Goal: Task Accomplishment & Management: Use online tool/utility

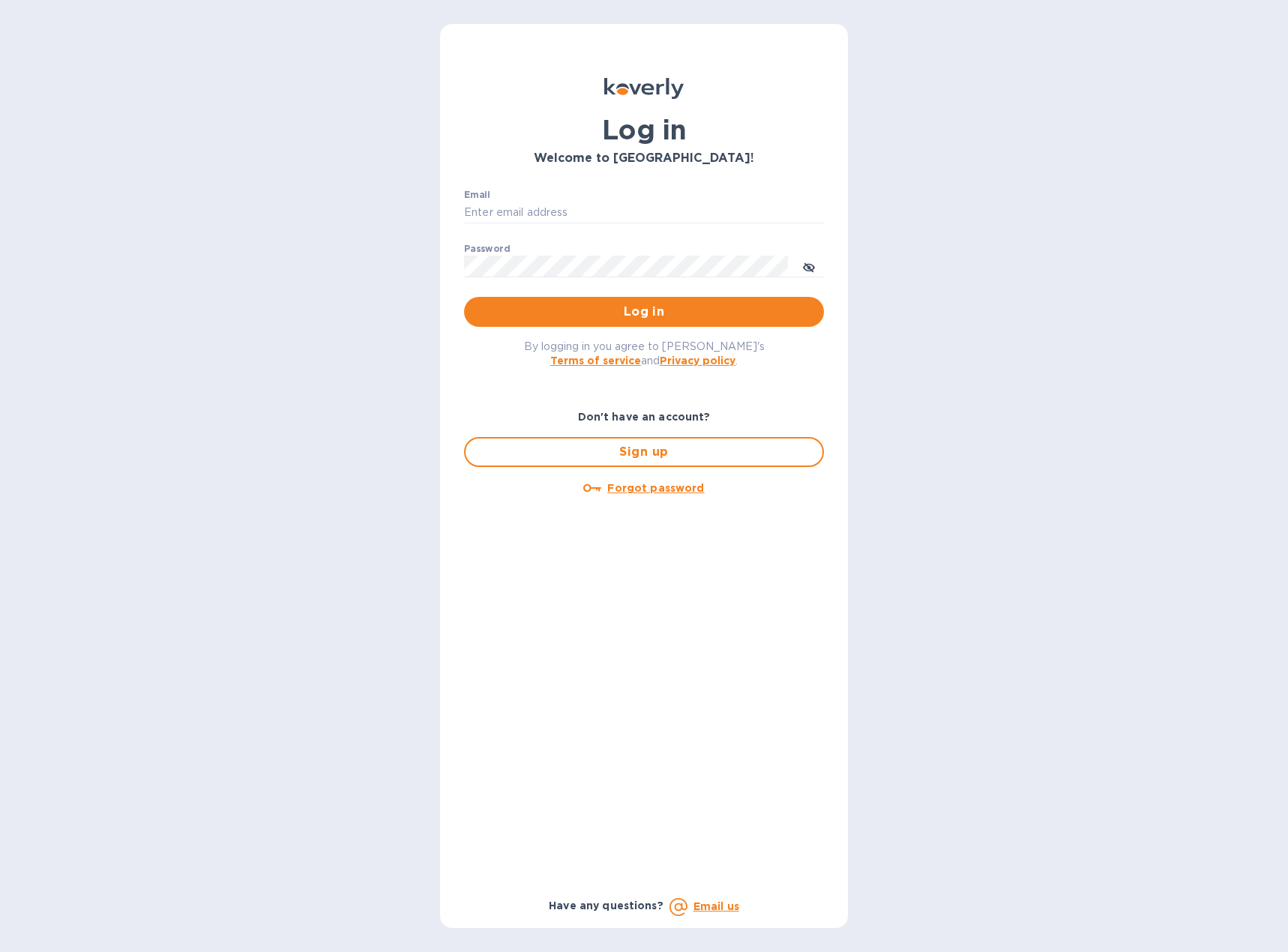
type input "[EMAIL_ADDRESS][DOMAIN_NAME]"
click at [583, 306] on span "Log in" at bounding box center [644, 312] width 336 height 18
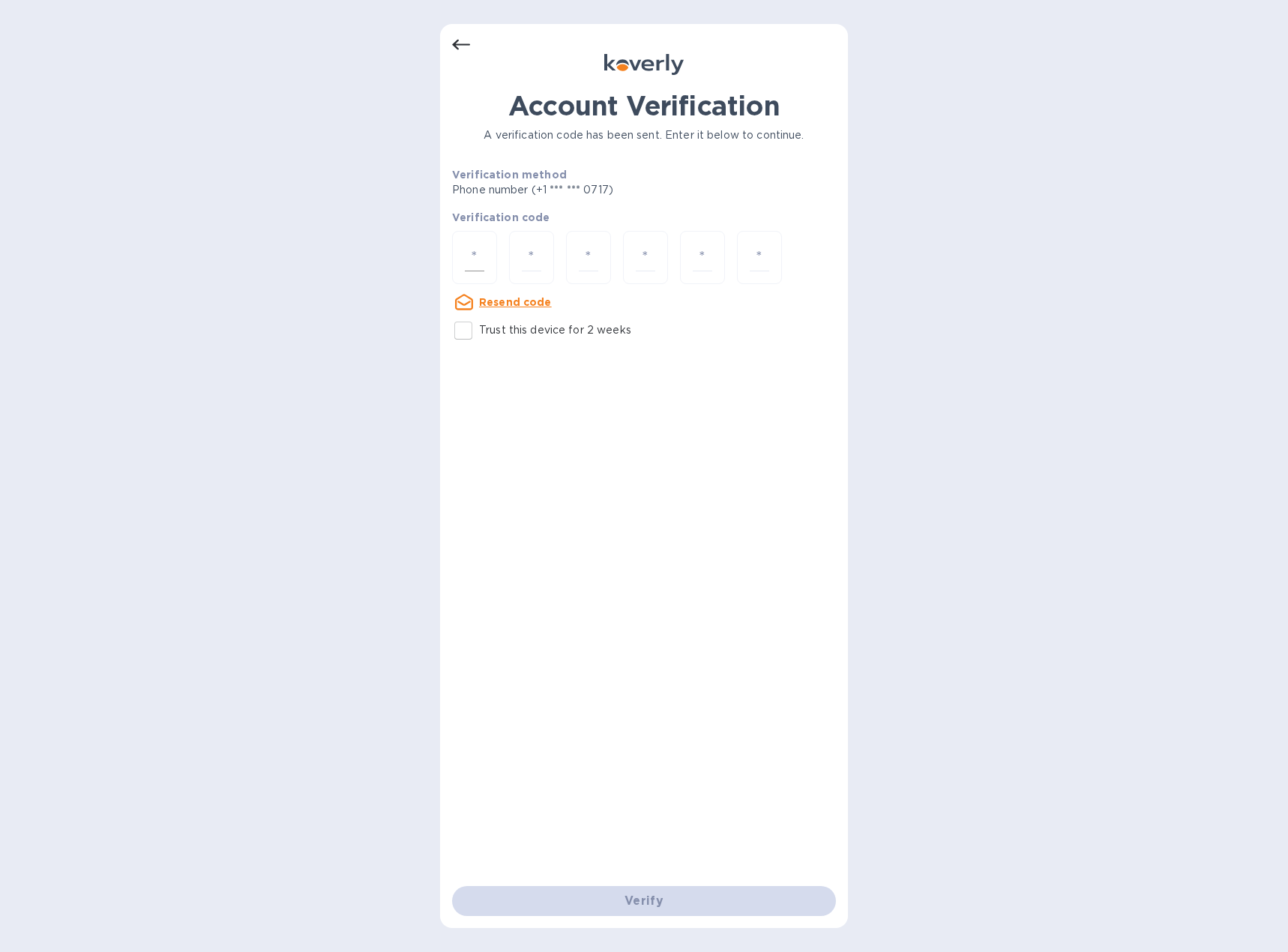
click at [489, 256] on div at bounding box center [475, 257] width 45 height 53
type input "1"
type input "4"
type input "9"
type input "7"
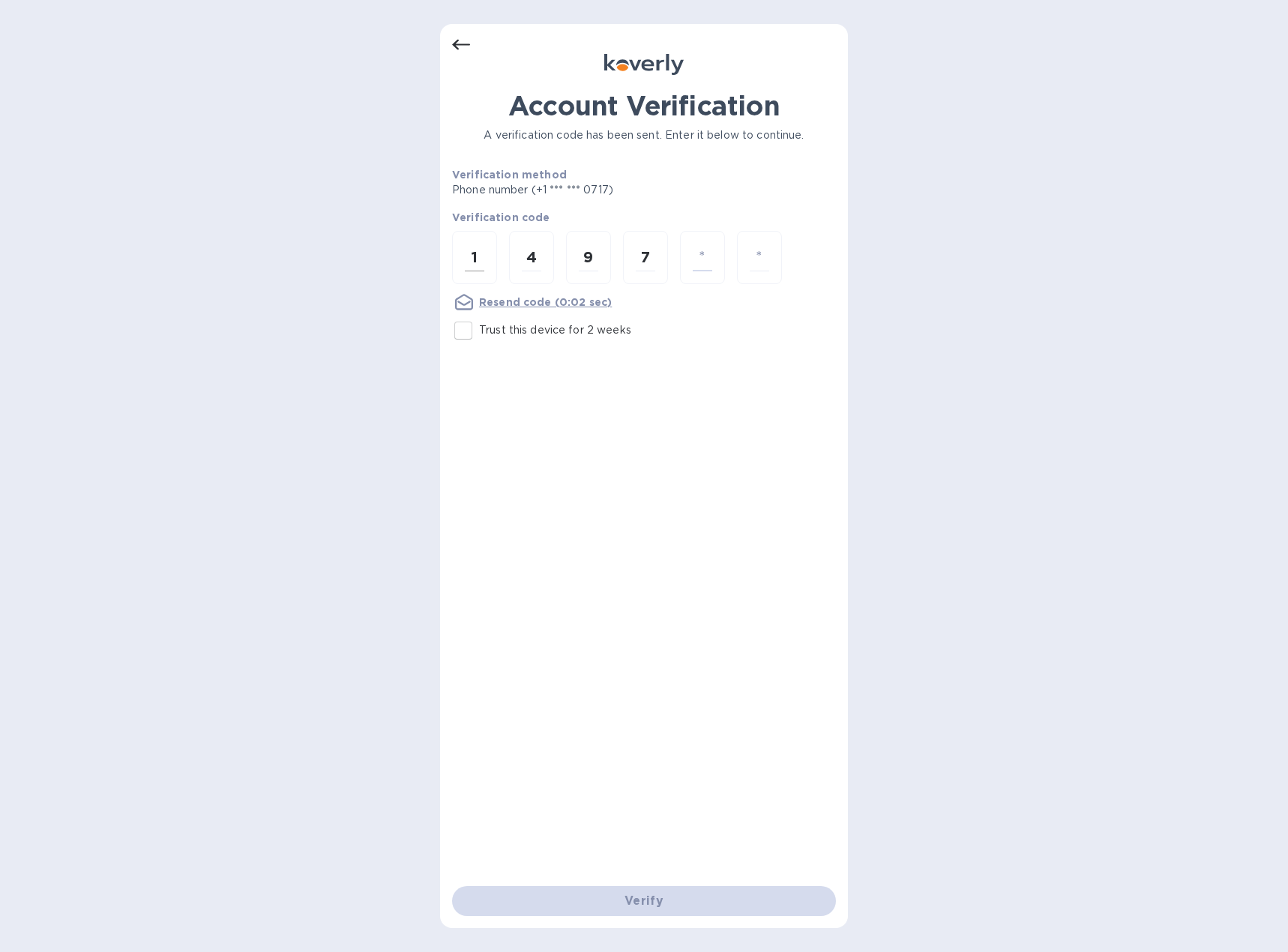
type input "0"
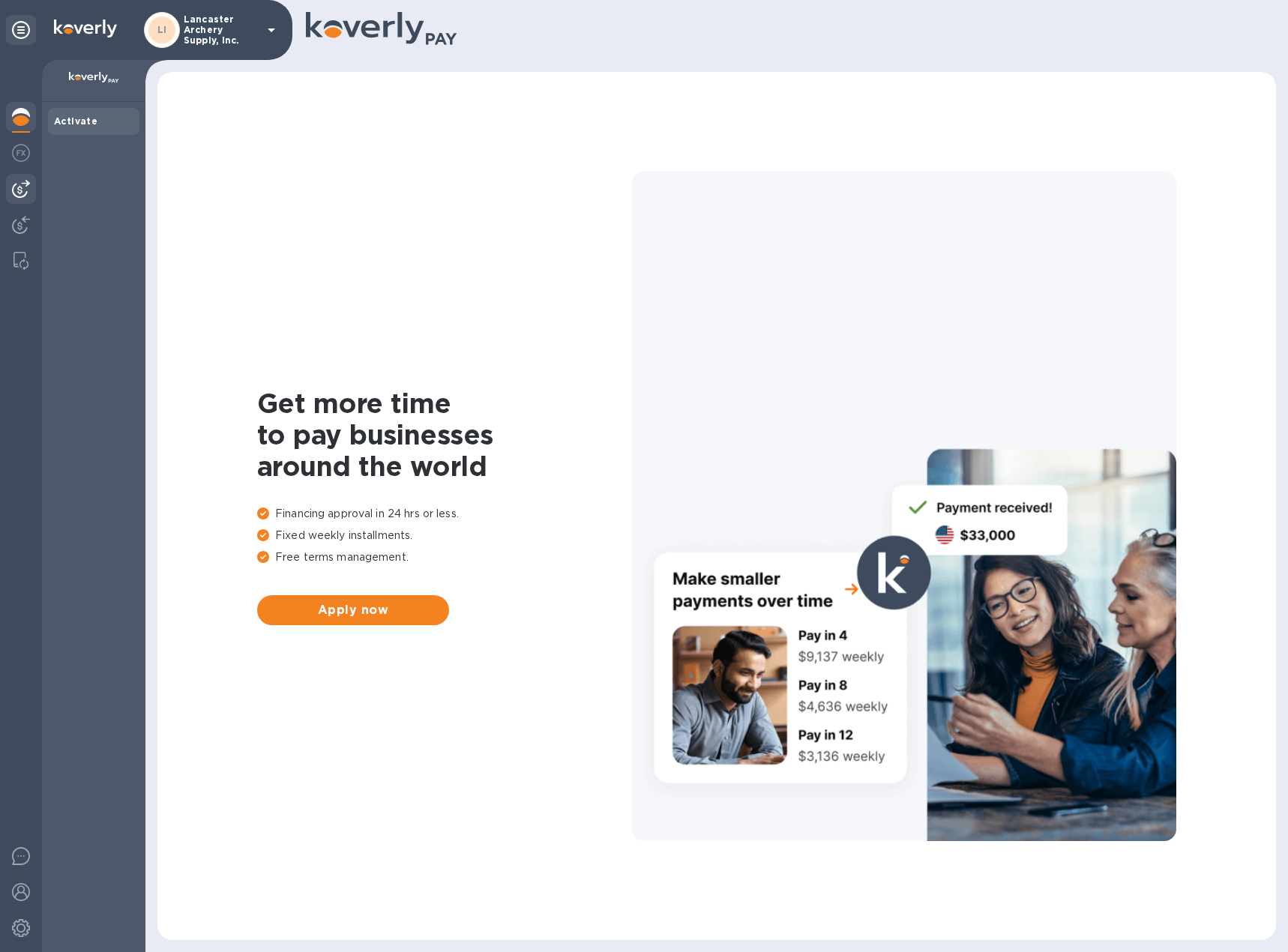
click at [21, 182] on img at bounding box center [20, 188] width 18 height 18
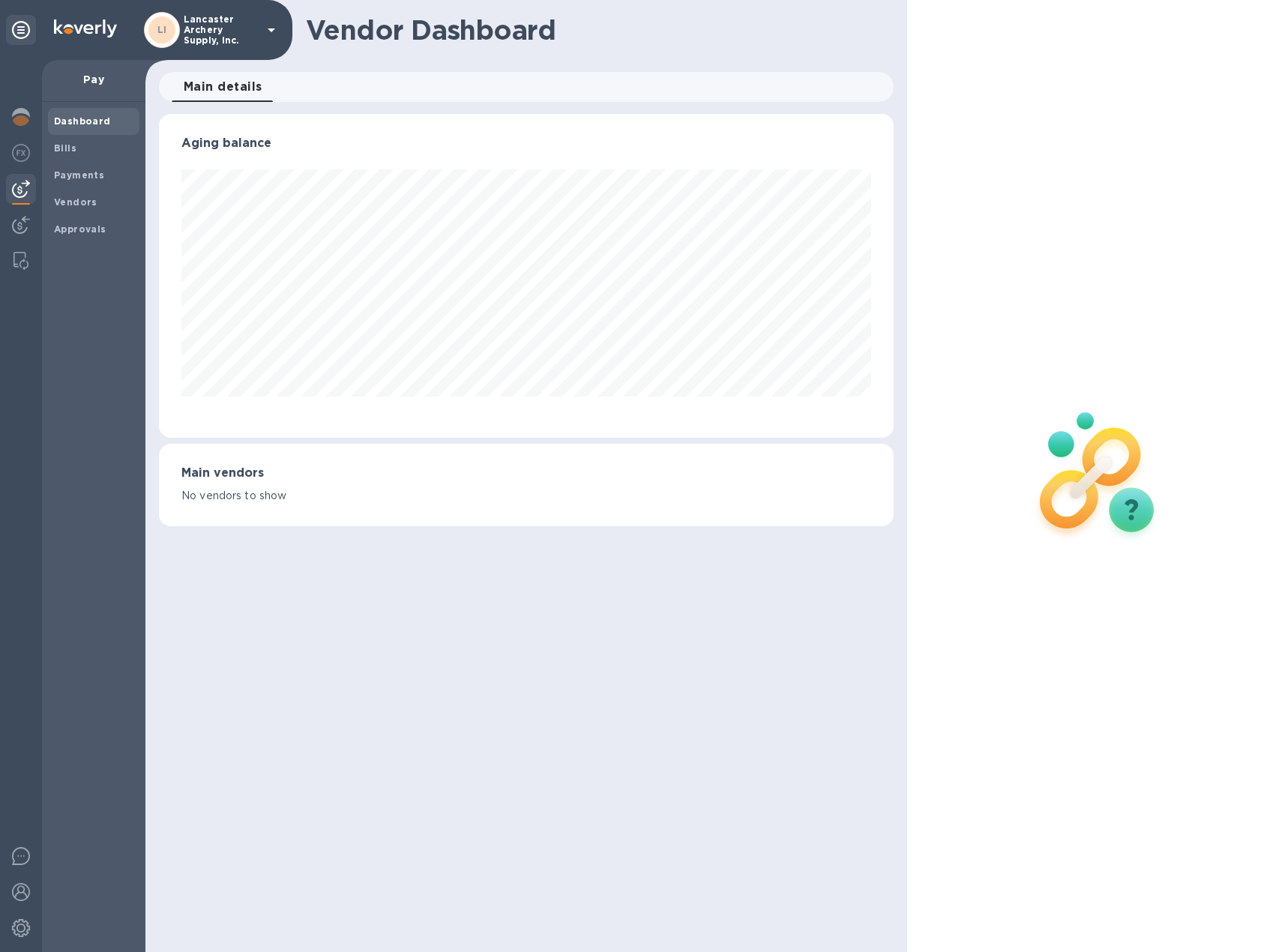
scroll to position [324, 735]
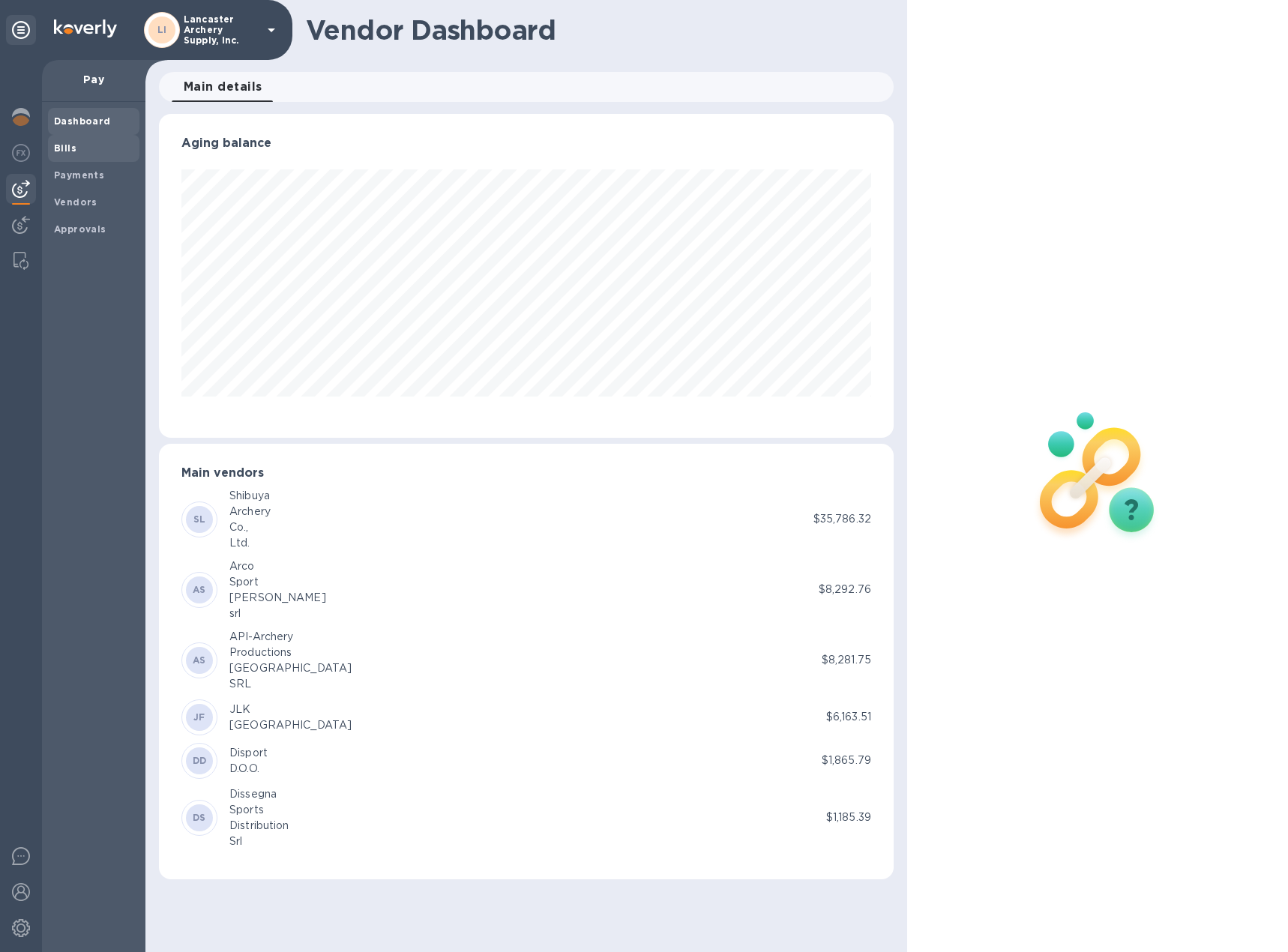
click at [75, 146] on span "Bills" at bounding box center [93, 148] width 79 height 15
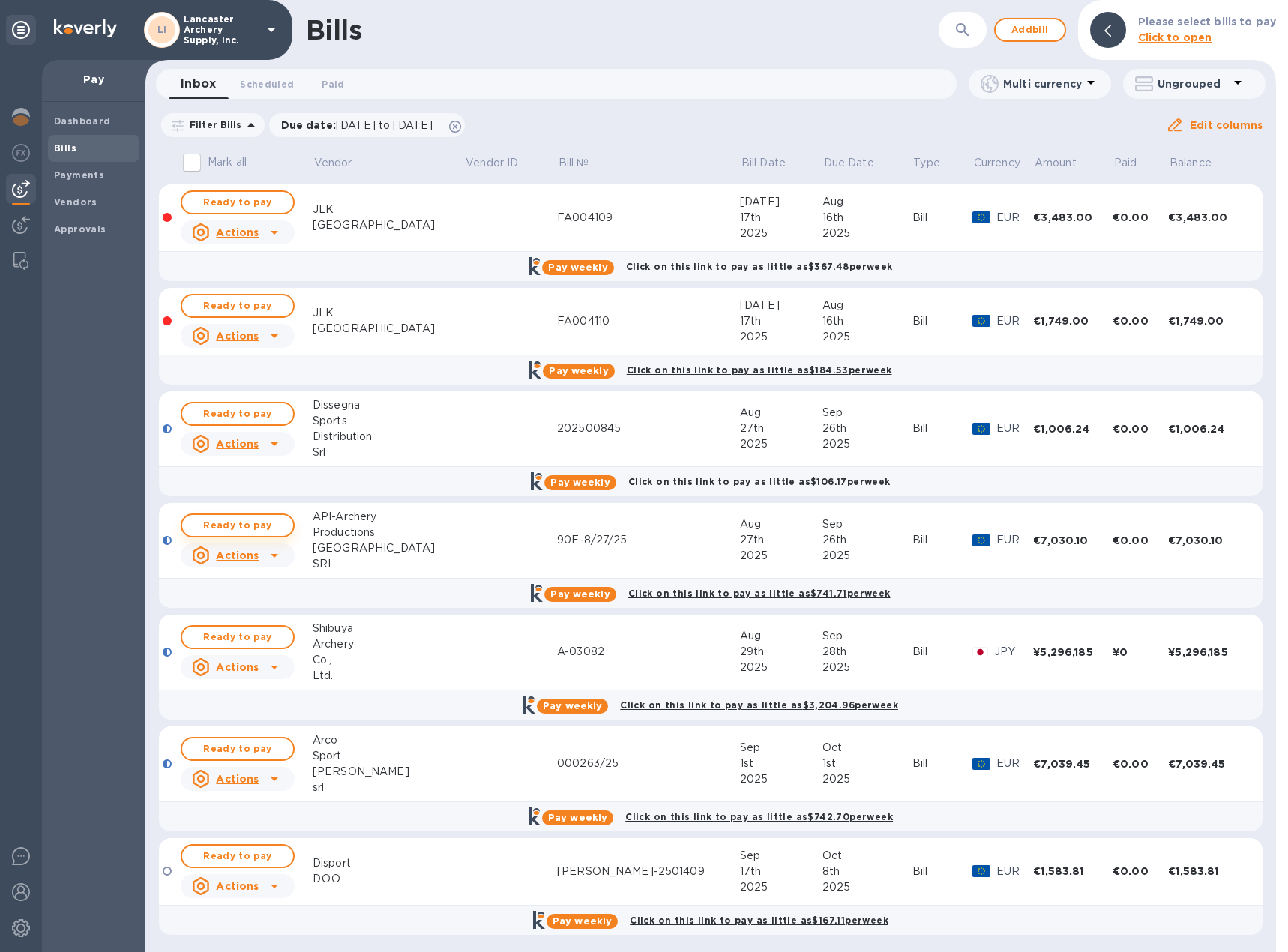
click at [249, 527] on span "Ready to pay" at bounding box center [237, 525] width 87 height 18
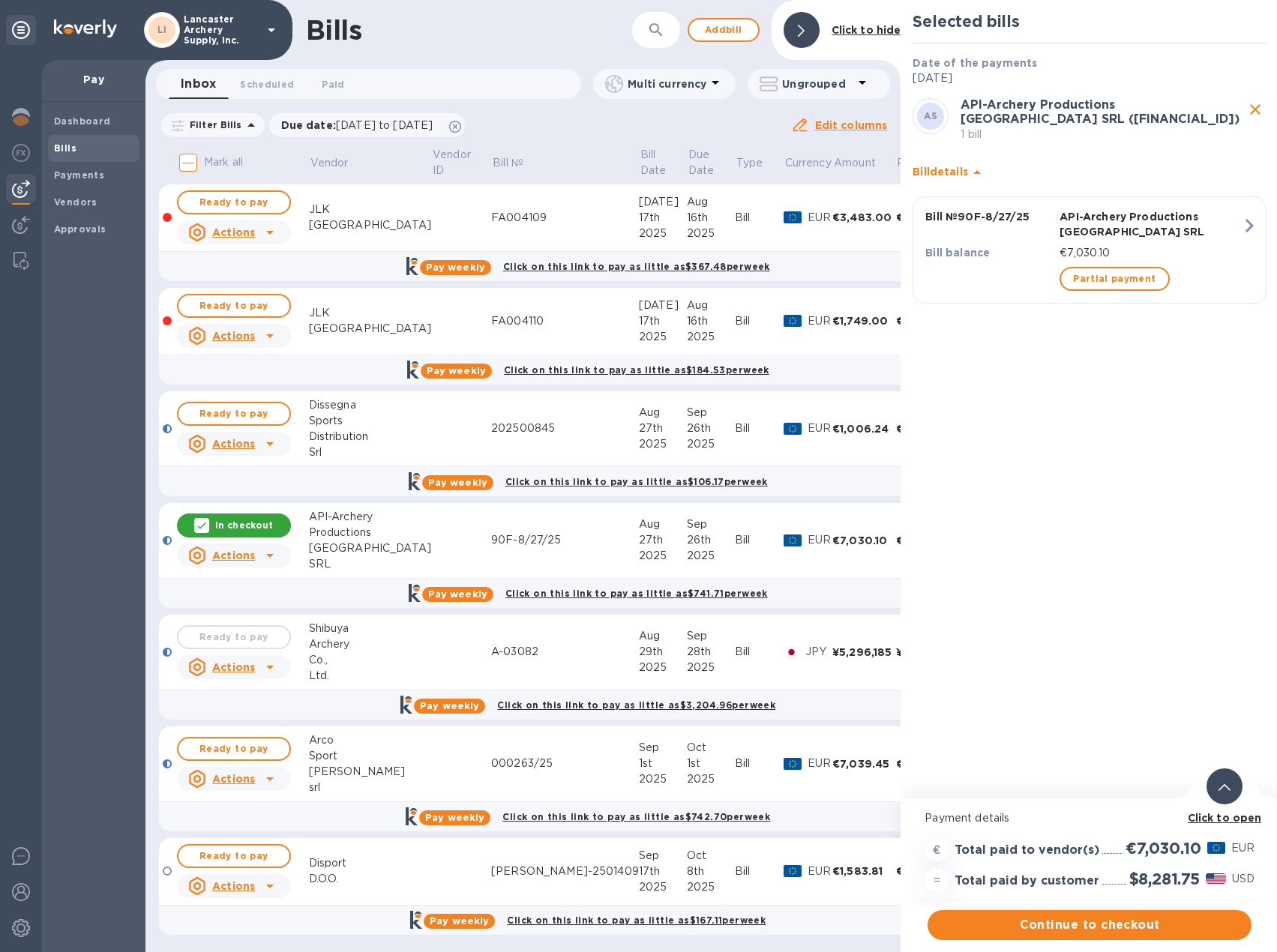
click at [1230, 776] on div at bounding box center [1224, 786] width 36 height 36
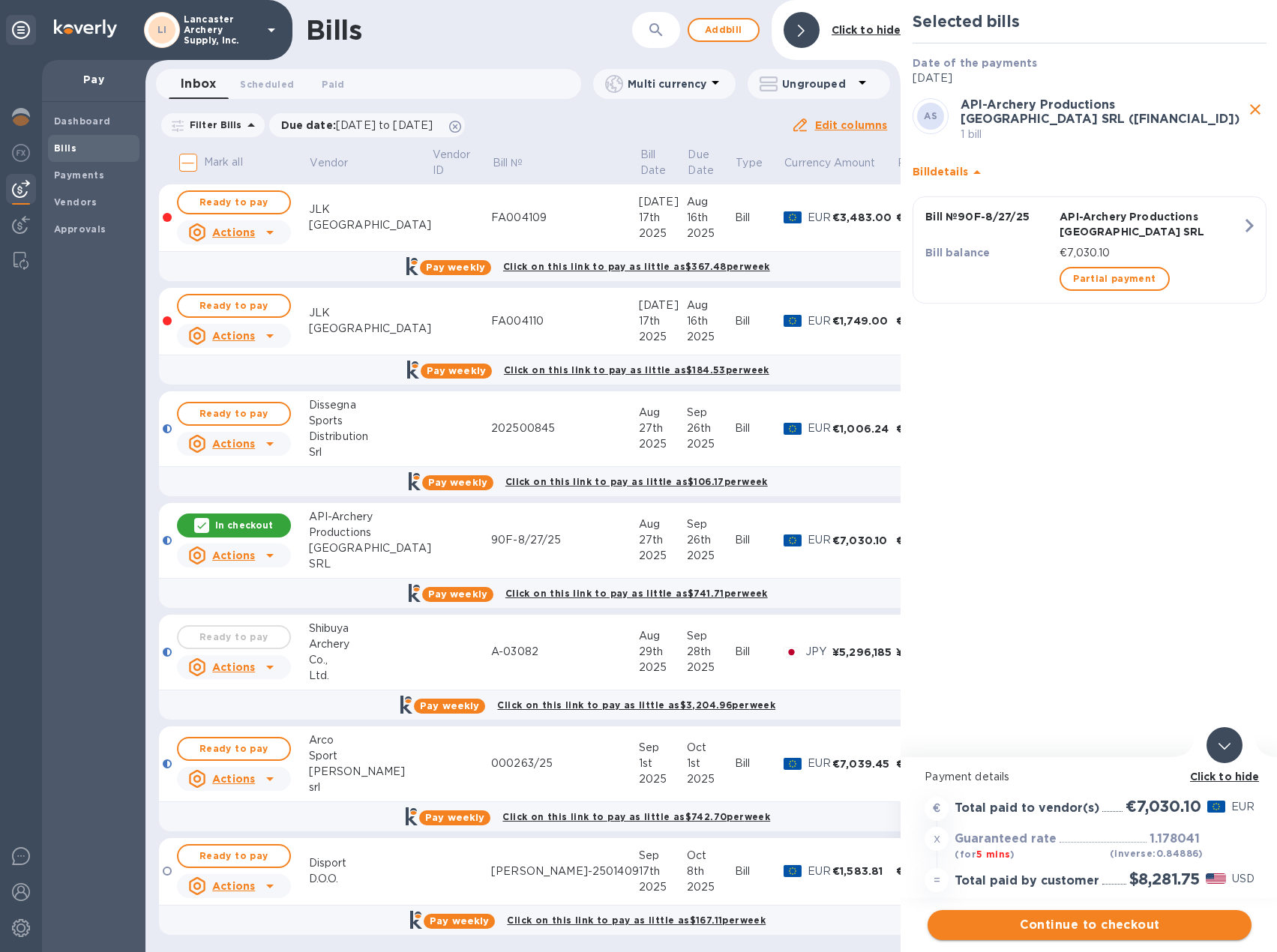
click at [1120, 931] on span "Continue to checkout" at bounding box center [1090, 925] width 300 height 18
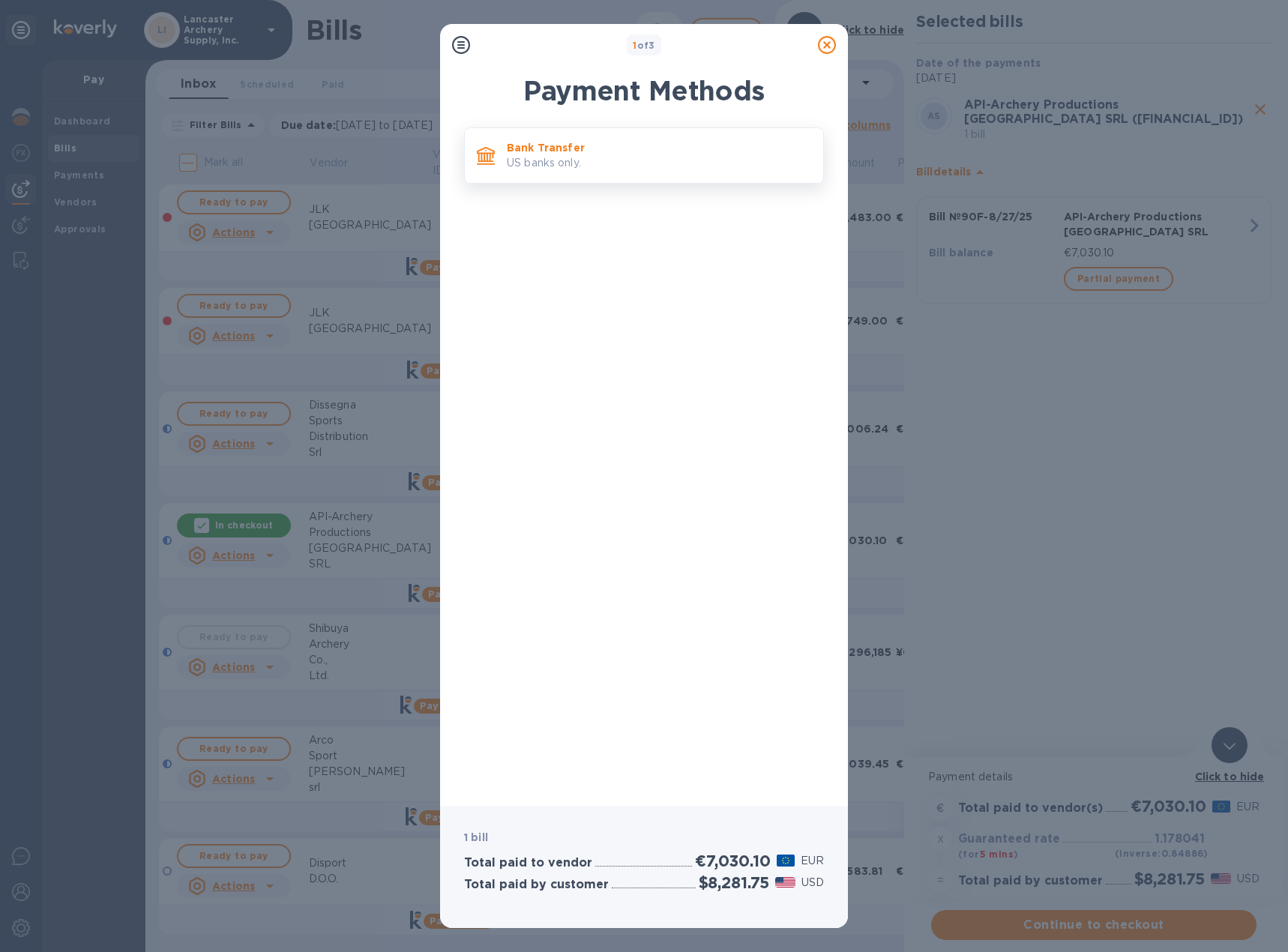
click at [602, 167] on p "US banks only." at bounding box center [659, 163] width 304 height 16
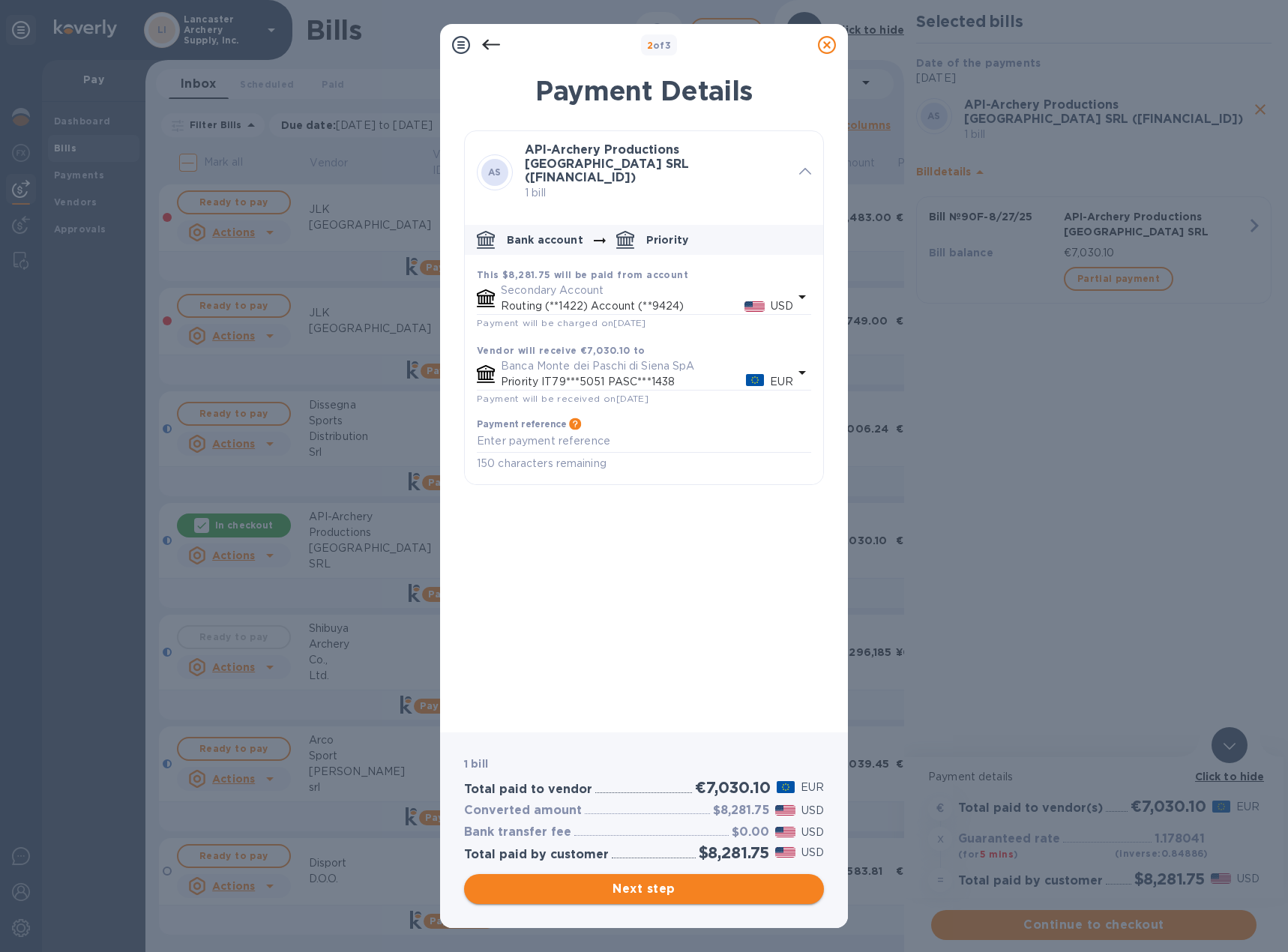
click at [663, 896] on span "Next step" at bounding box center [644, 889] width 336 height 18
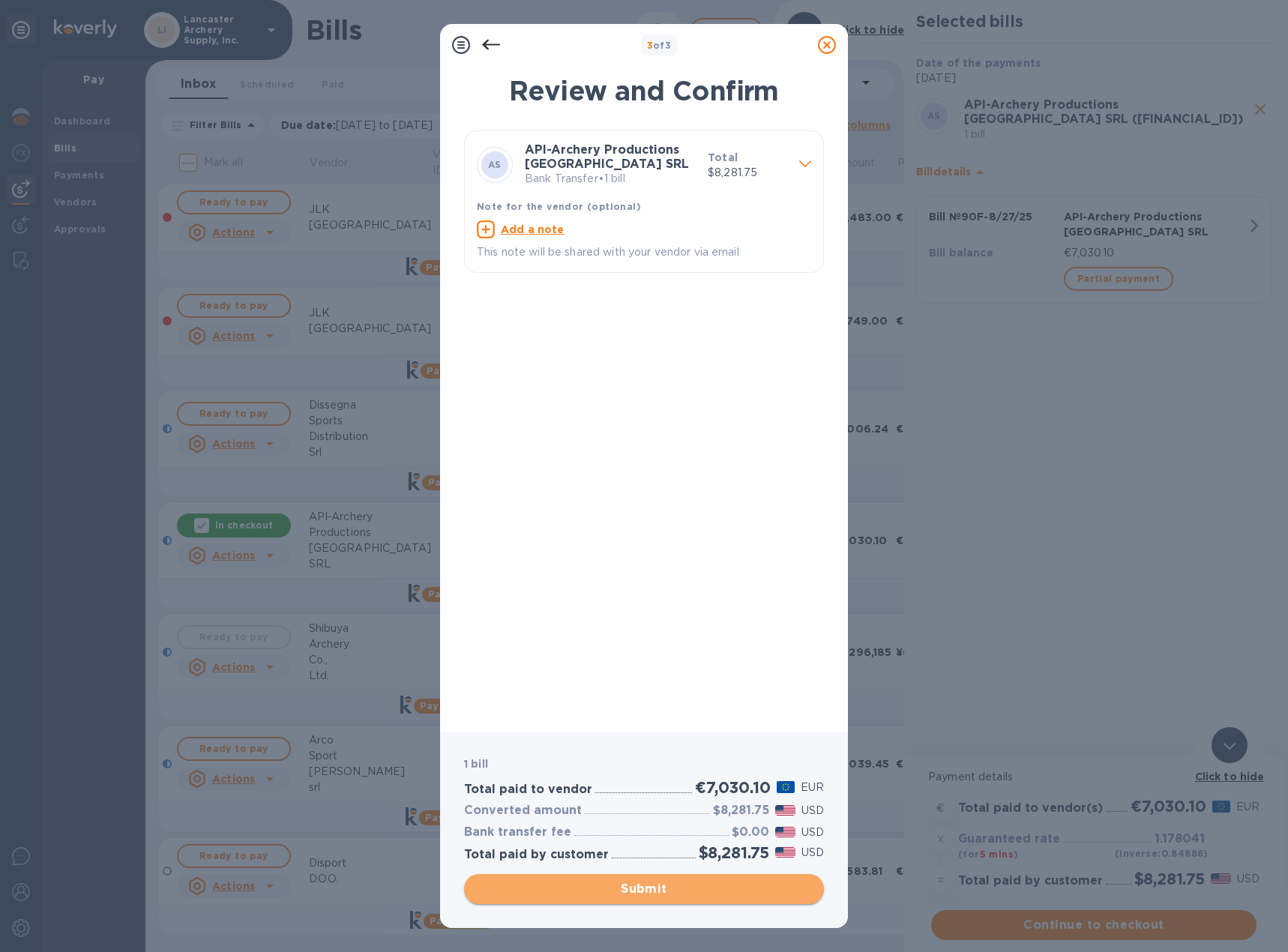
click at [647, 882] on span "Submit" at bounding box center [644, 889] width 336 height 18
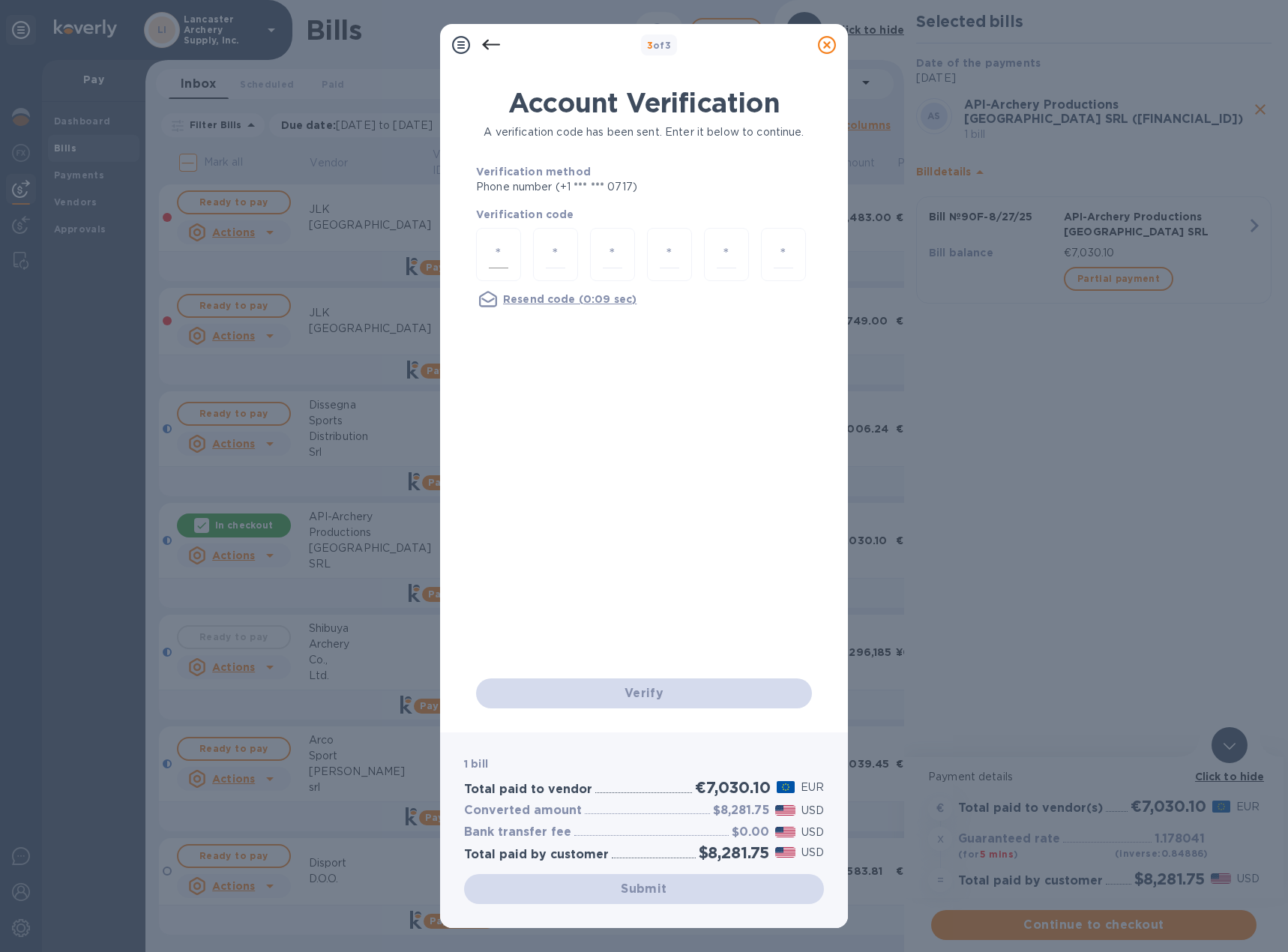
click at [510, 257] on div at bounding box center [499, 254] width 45 height 53
type input "1"
type input "3"
type input "8"
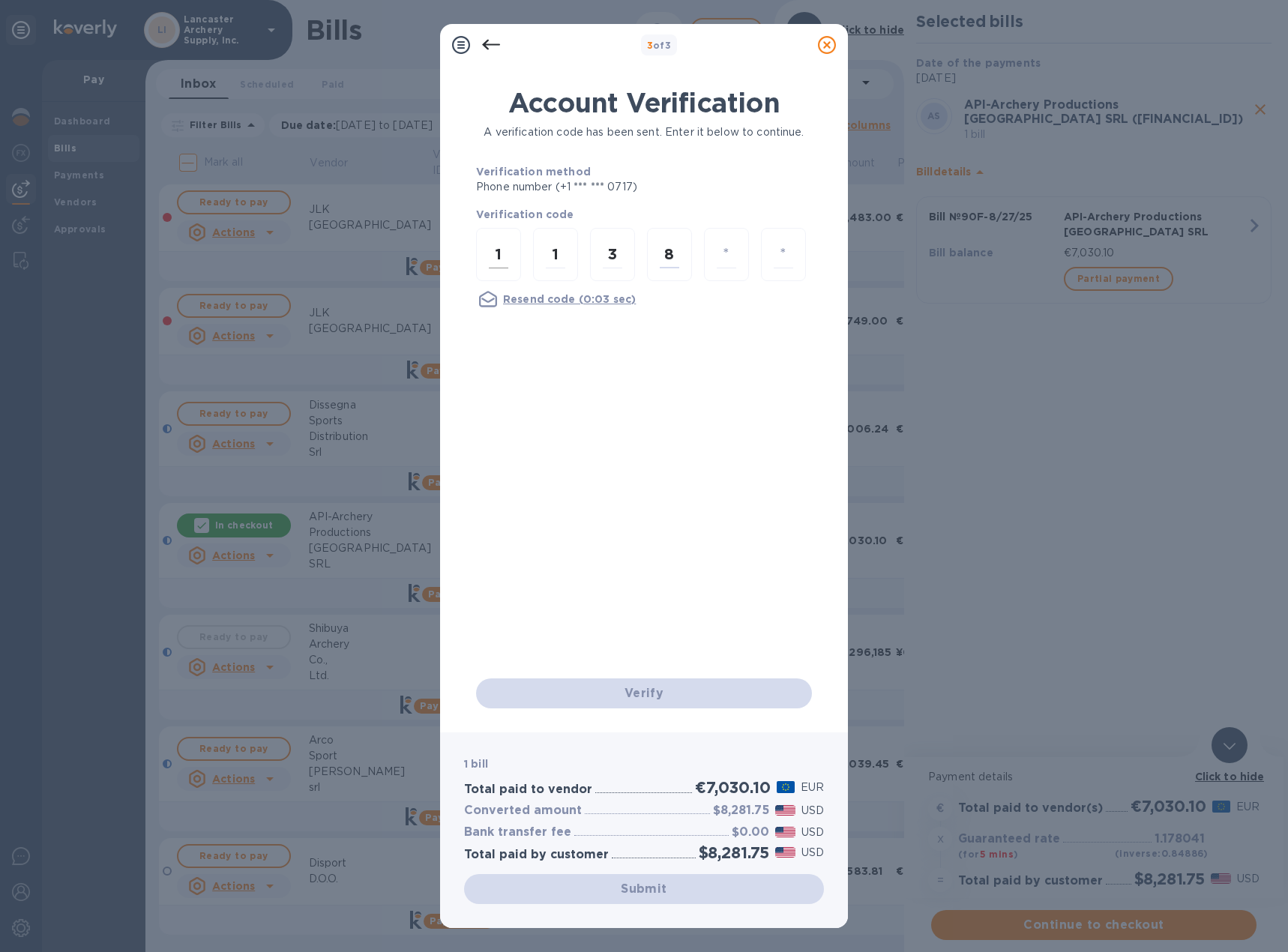
type input "7"
type input "0"
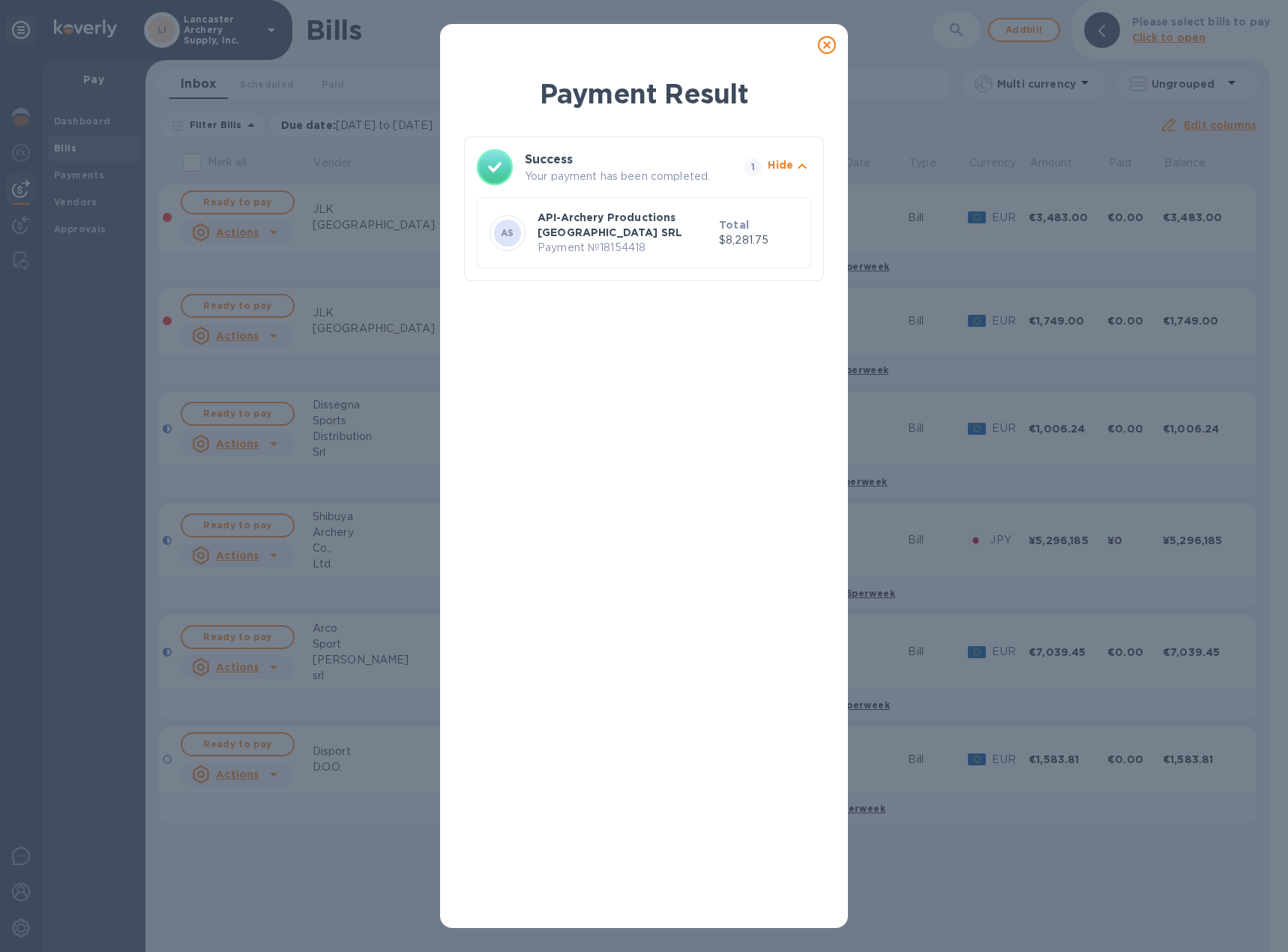
click at [825, 46] on icon at bounding box center [826, 45] width 18 height 18
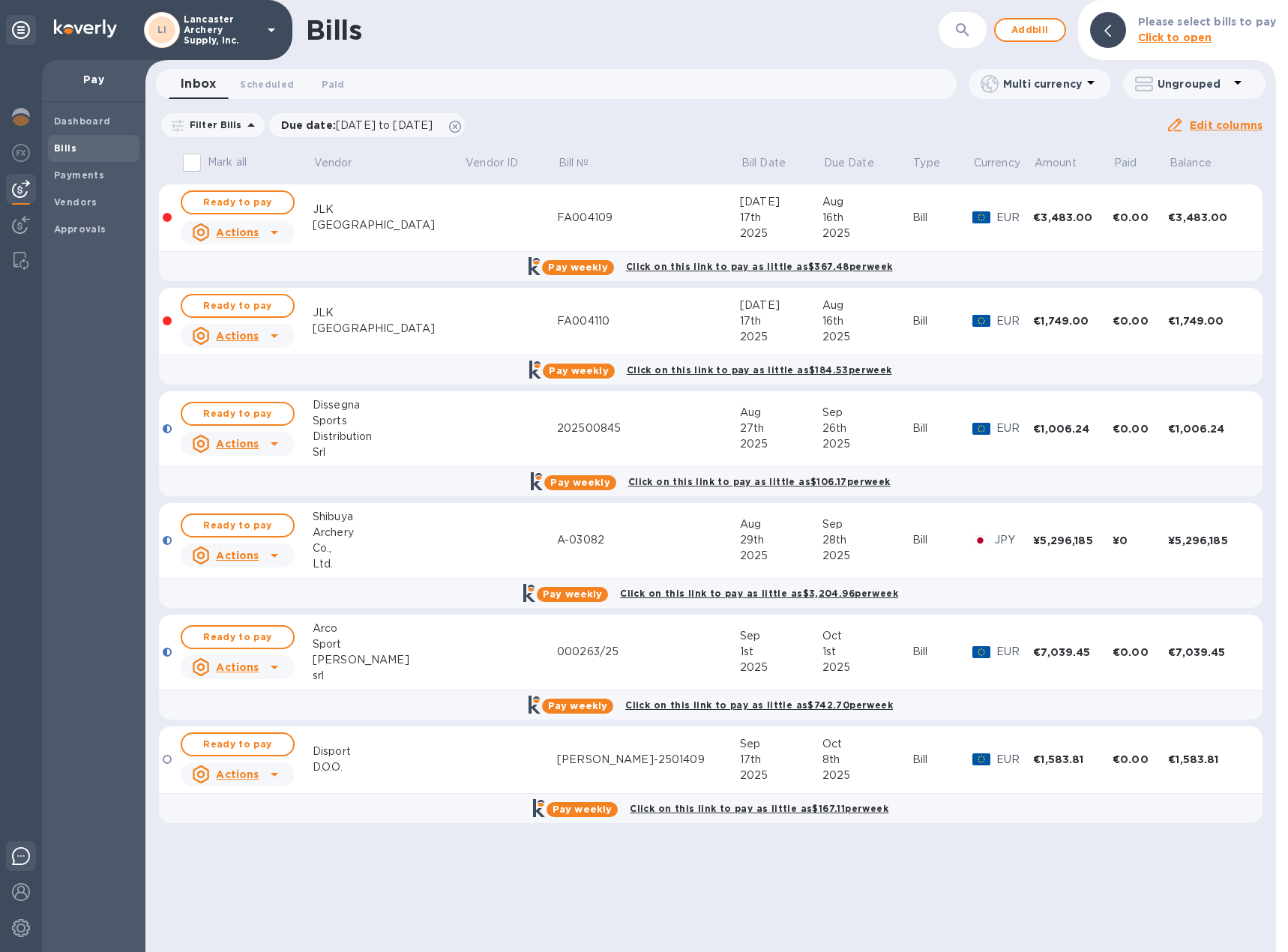
click at [20, 863] on img at bounding box center [20, 856] width 18 height 18
click at [21, 886] on img at bounding box center [20, 892] width 18 height 18
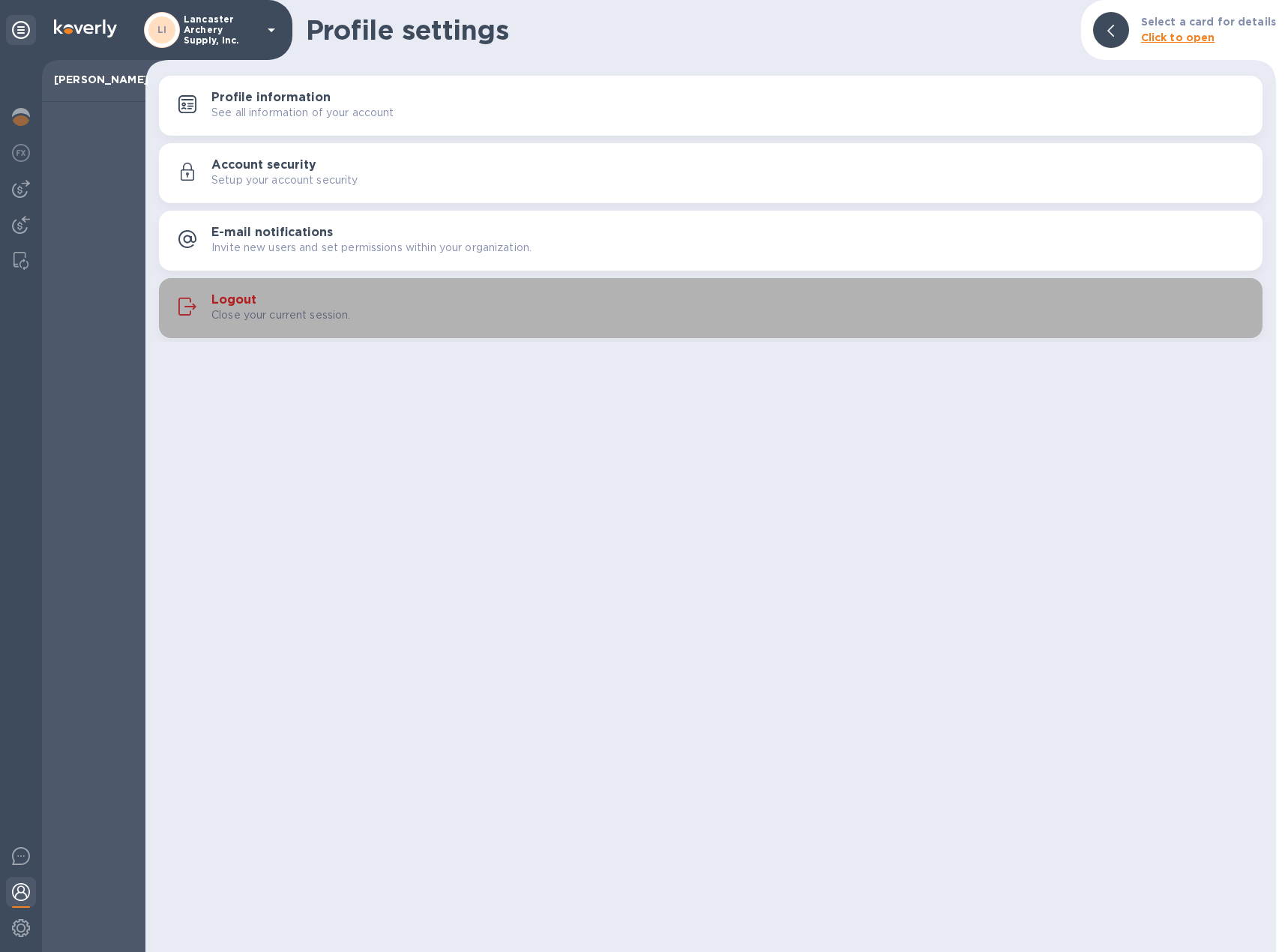
click at [246, 302] on h3 "Logout" at bounding box center [234, 300] width 45 height 14
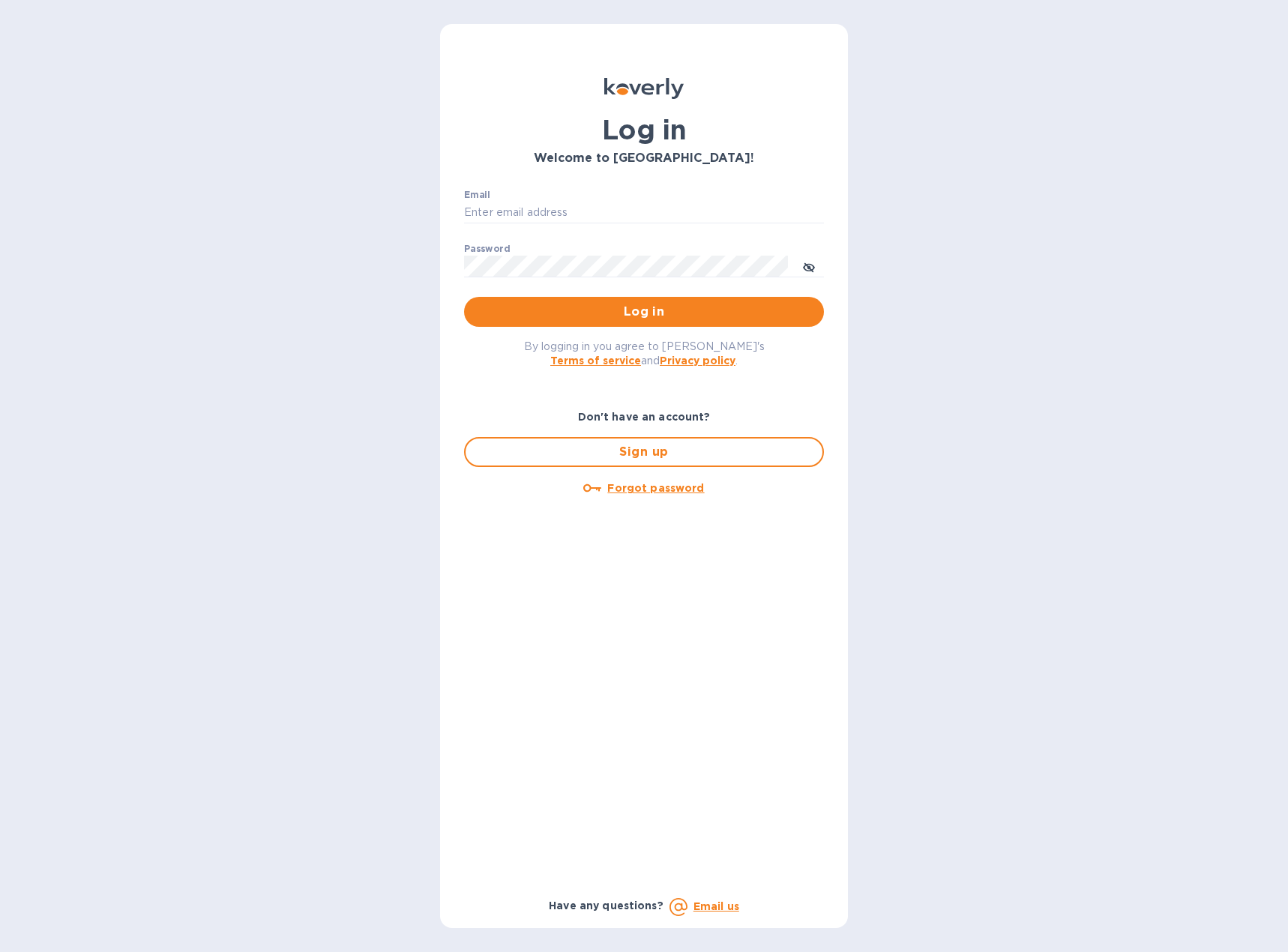
type input "[EMAIL_ADDRESS][DOMAIN_NAME]"
